Goal: Information Seeking & Learning: Learn about a topic

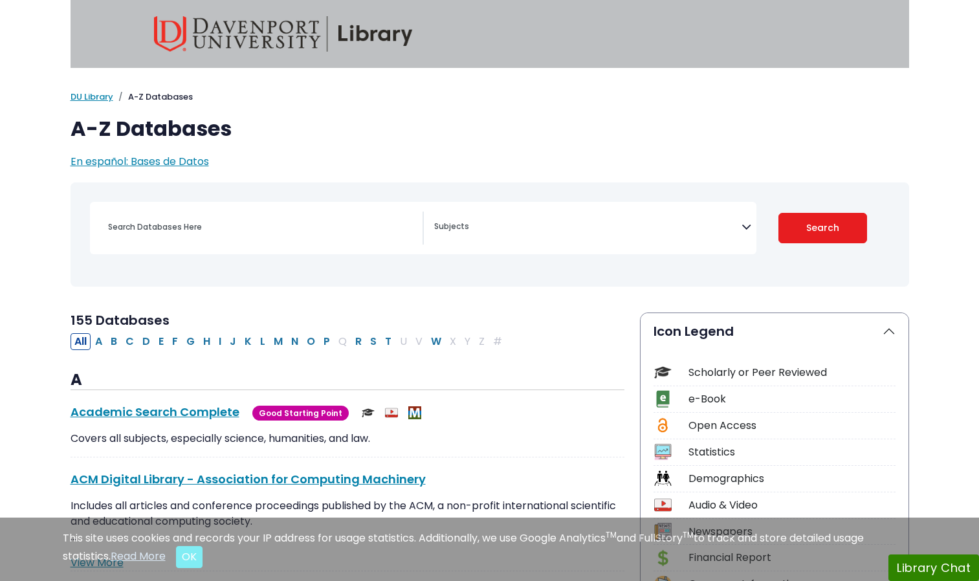
select select "Database Subject Filter"
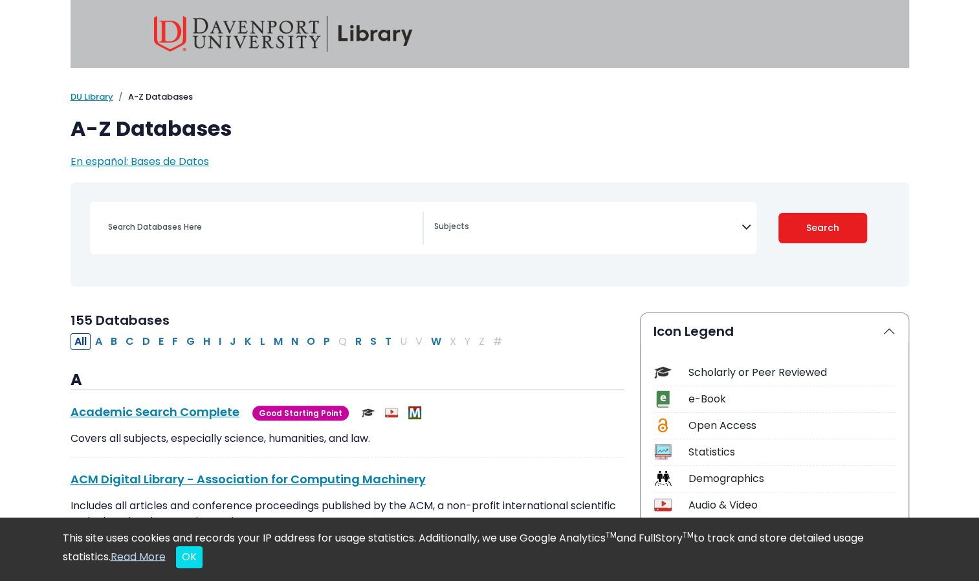
click at [721, 377] on div "Scholarly or Peer Reviewed" at bounding box center [791, 373] width 207 height 16
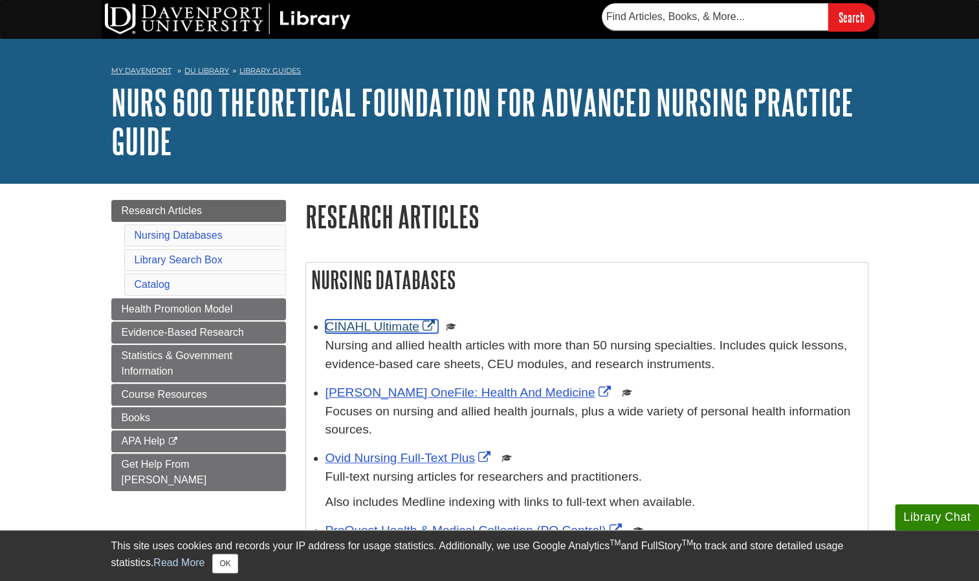
click at [389, 321] on link "CINAHL Ultimate" at bounding box center [381, 327] width 113 height 14
click at [392, 330] on link "CINAHL Ultimate" at bounding box center [381, 327] width 113 height 14
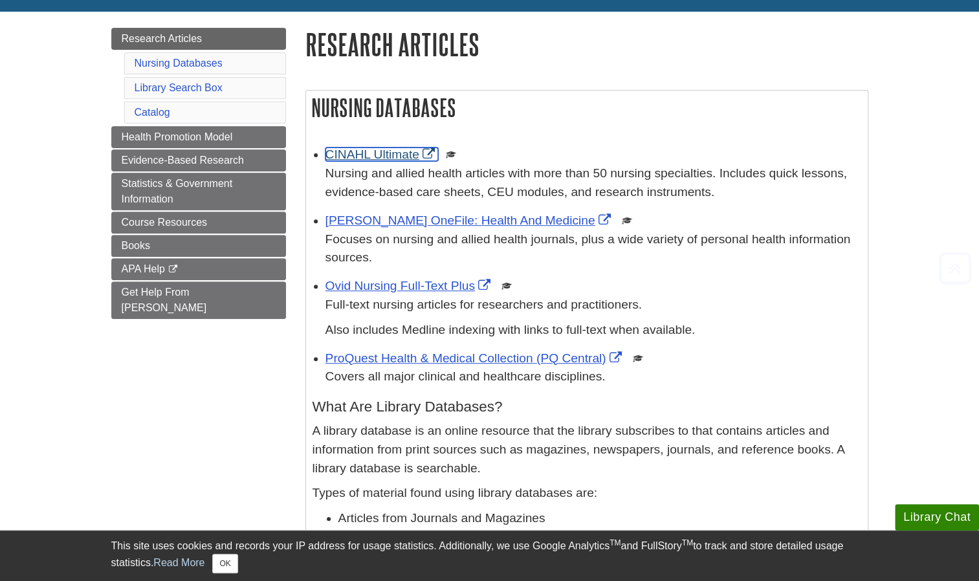
scroll to position [185, 0]
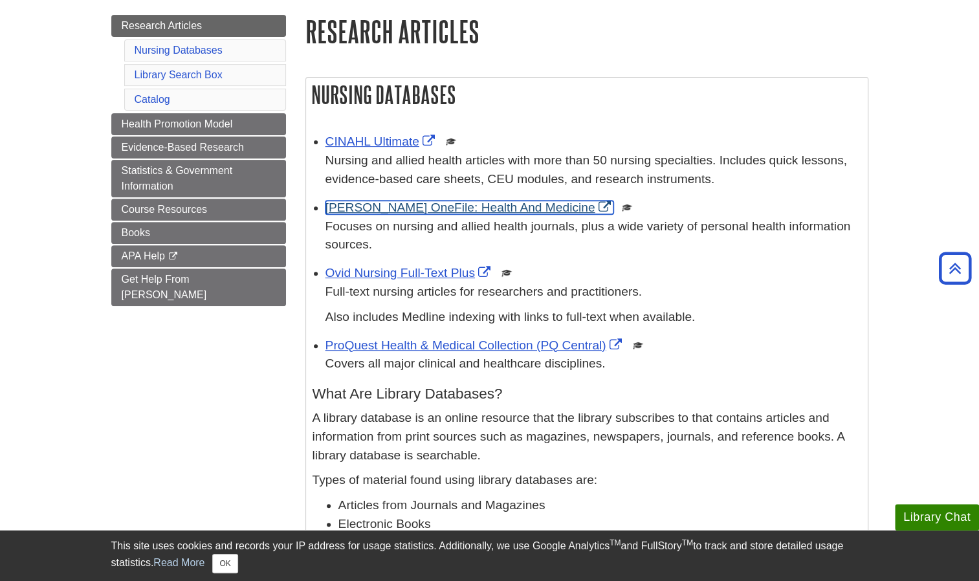
click at [418, 208] on link "Gale OneFile: Health And Medicine" at bounding box center [469, 208] width 289 height 14
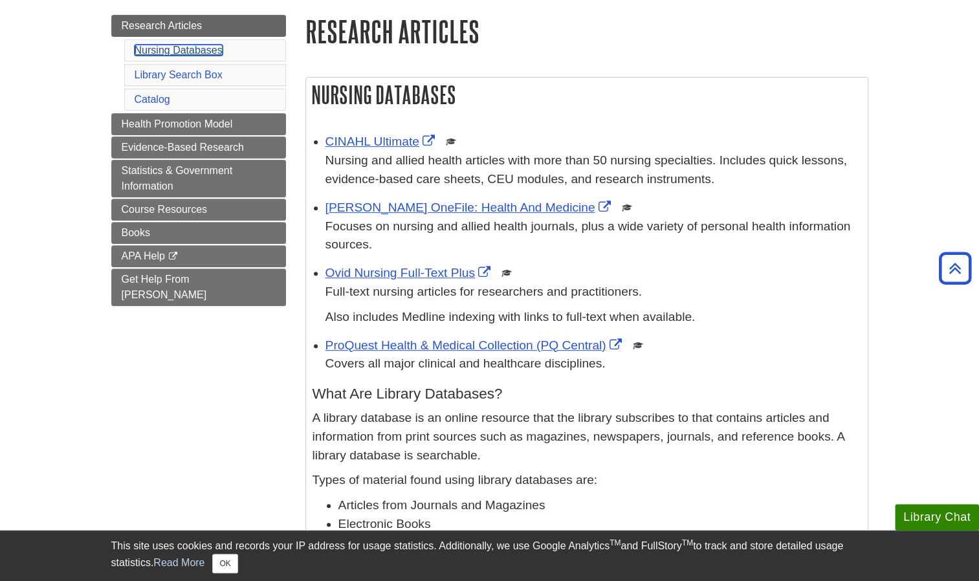
click at [206, 49] on link "Nursing Databases" at bounding box center [179, 50] width 88 height 11
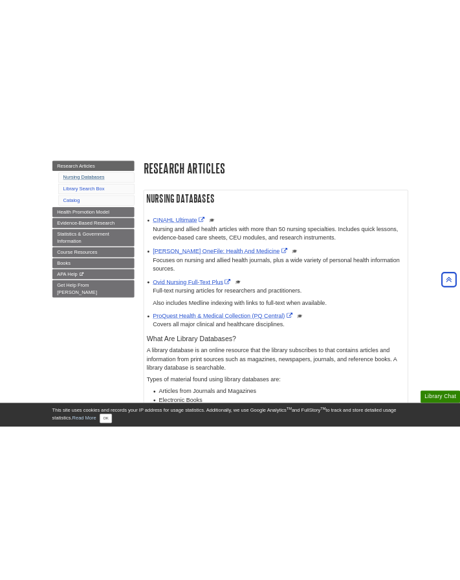
scroll to position [262, 0]
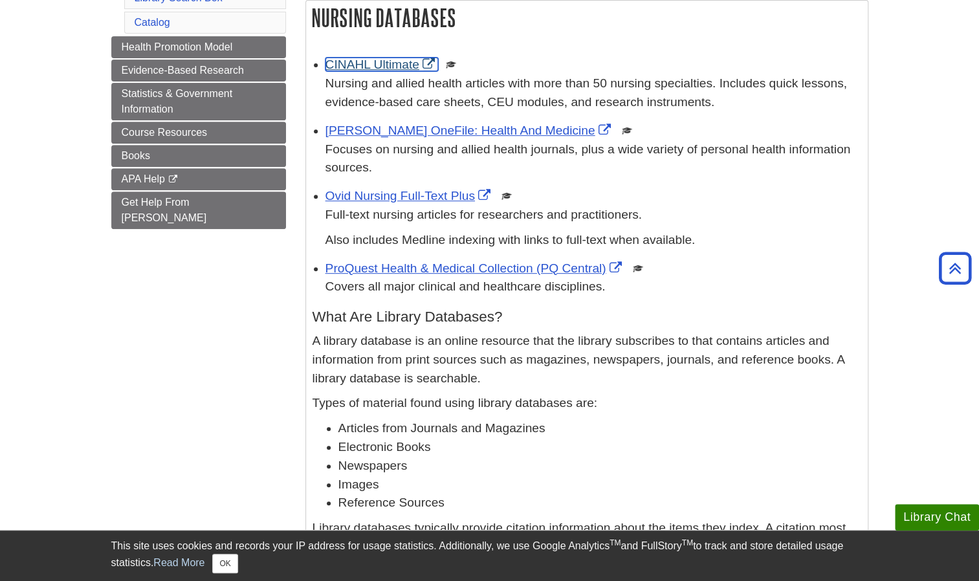
click at [393, 61] on link "CINAHL Ultimate" at bounding box center [381, 65] width 113 height 14
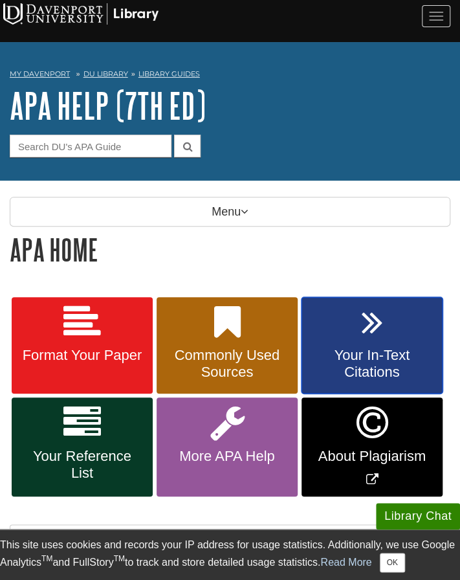
click at [368, 360] on span "Your In-Text Citations" at bounding box center [372, 364] width 122 height 34
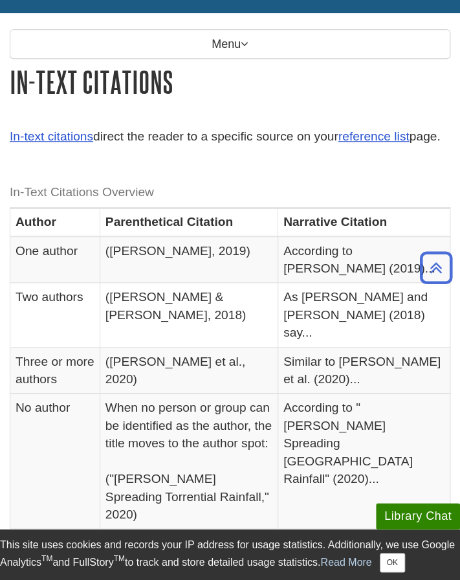
scroll to position [163, 0]
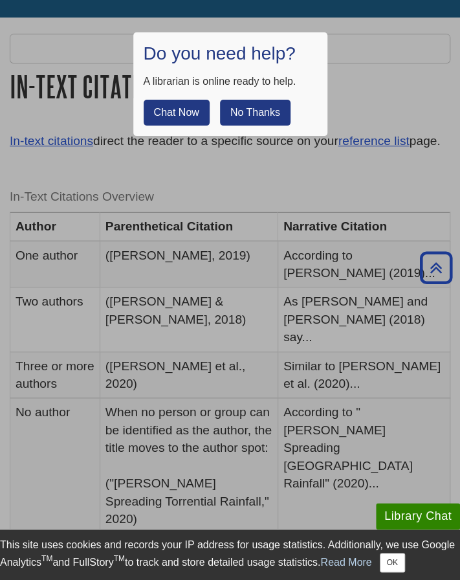
click at [268, 115] on button "No Thanks" at bounding box center [255, 113] width 71 height 26
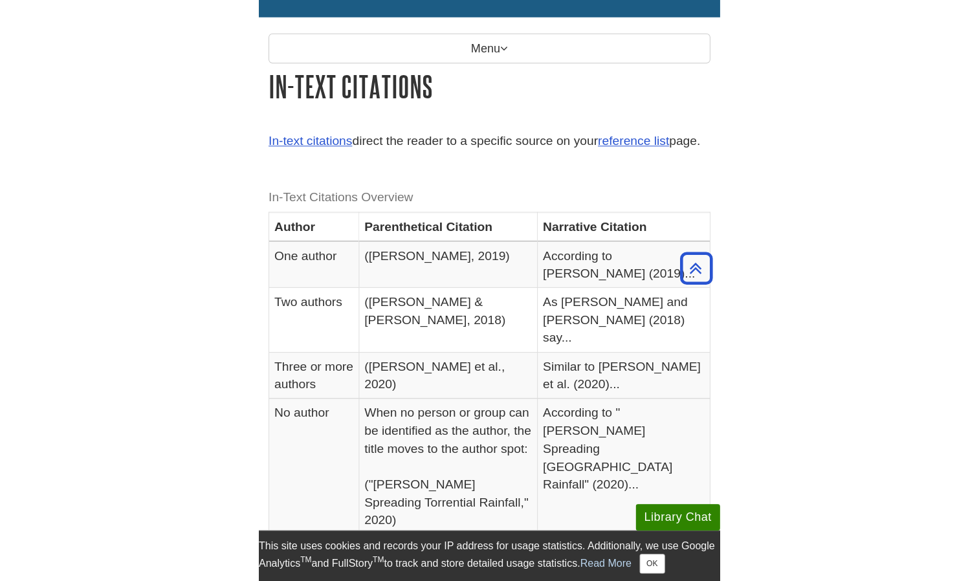
scroll to position [160, 0]
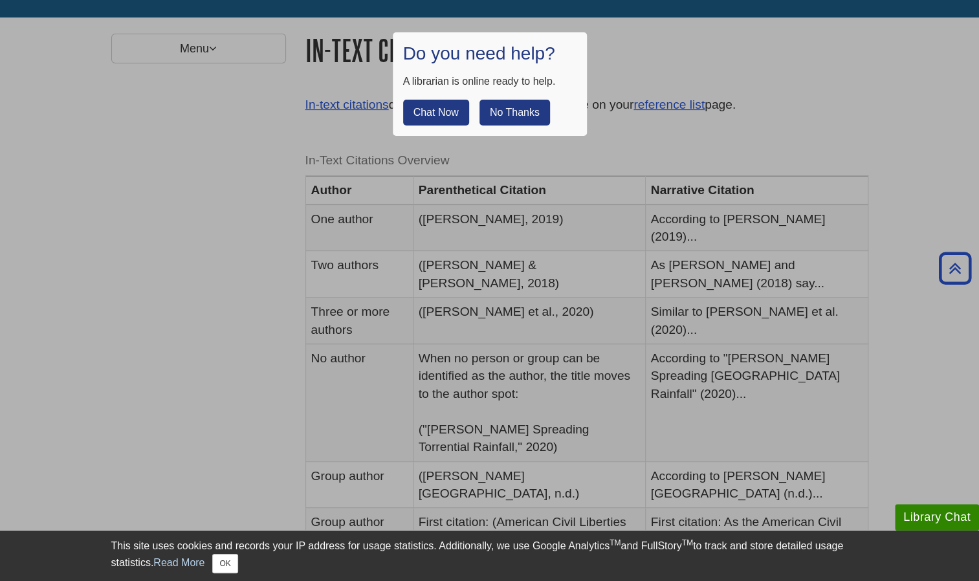
click at [459, 111] on button "No Thanks" at bounding box center [514, 113] width 71 height 26
